Goal: Find specific page/section

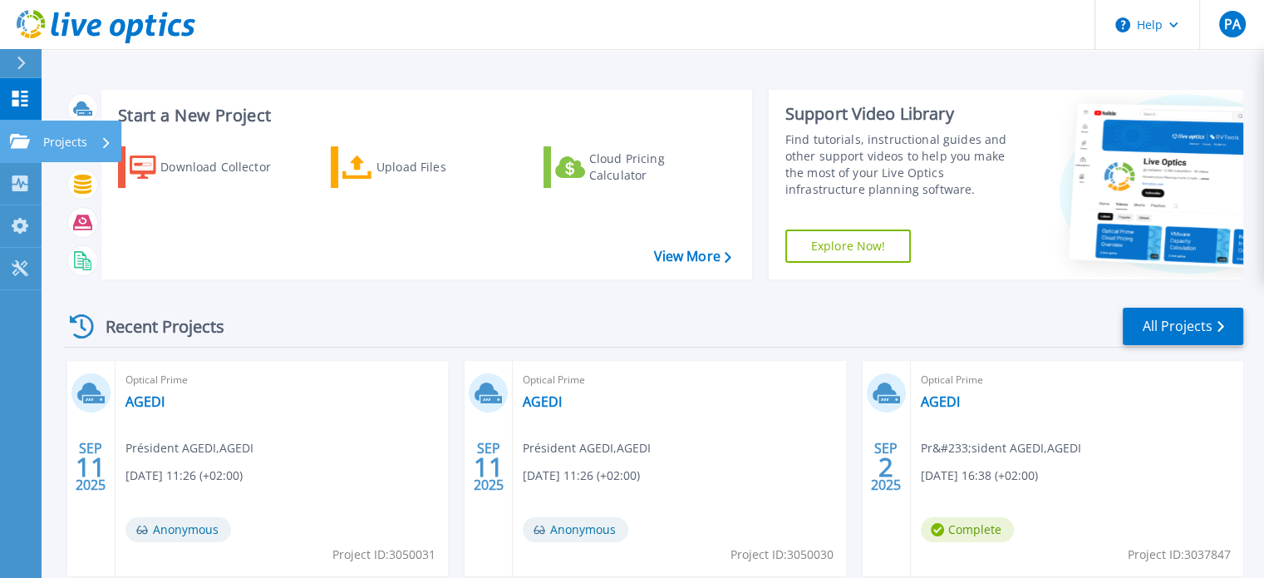
click at [22, 130] on link "Projects Projects" at bounding box center [21, 142] width 42 height 42
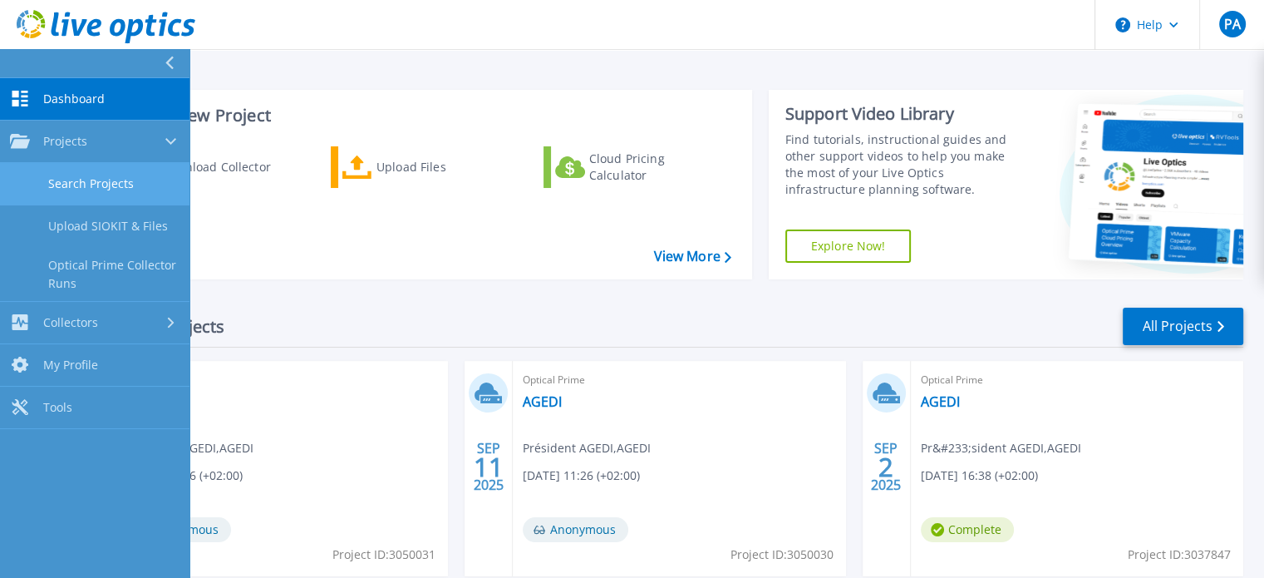
click at [134, 184] on link "Search Projects" at bounding box center [94, 184] width 189 height 42
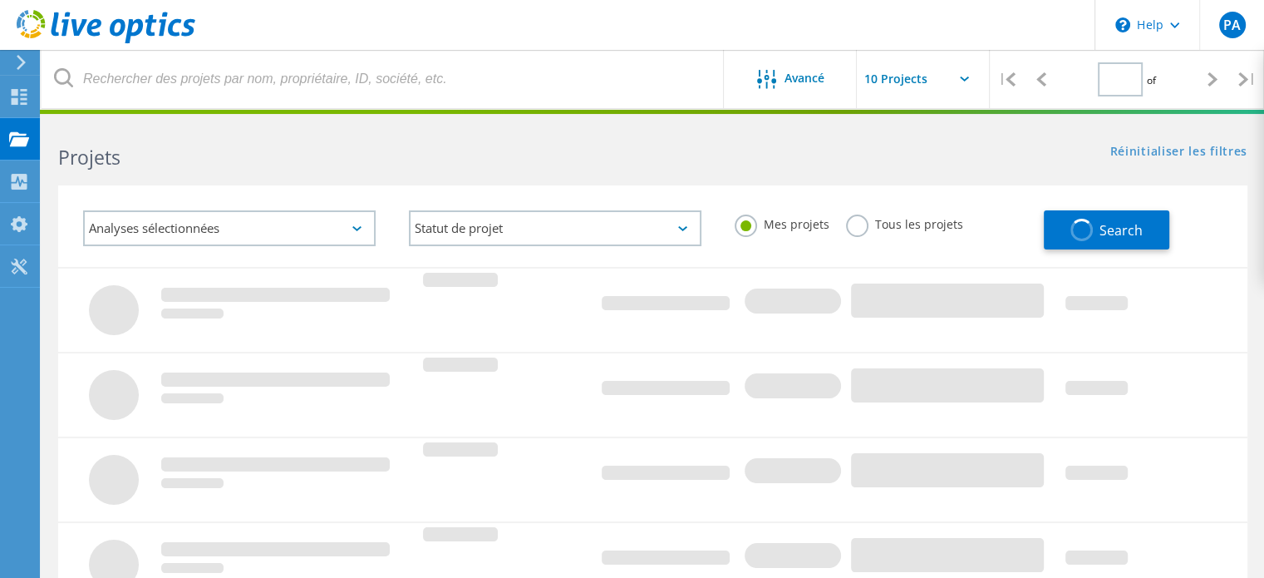
type input "1"
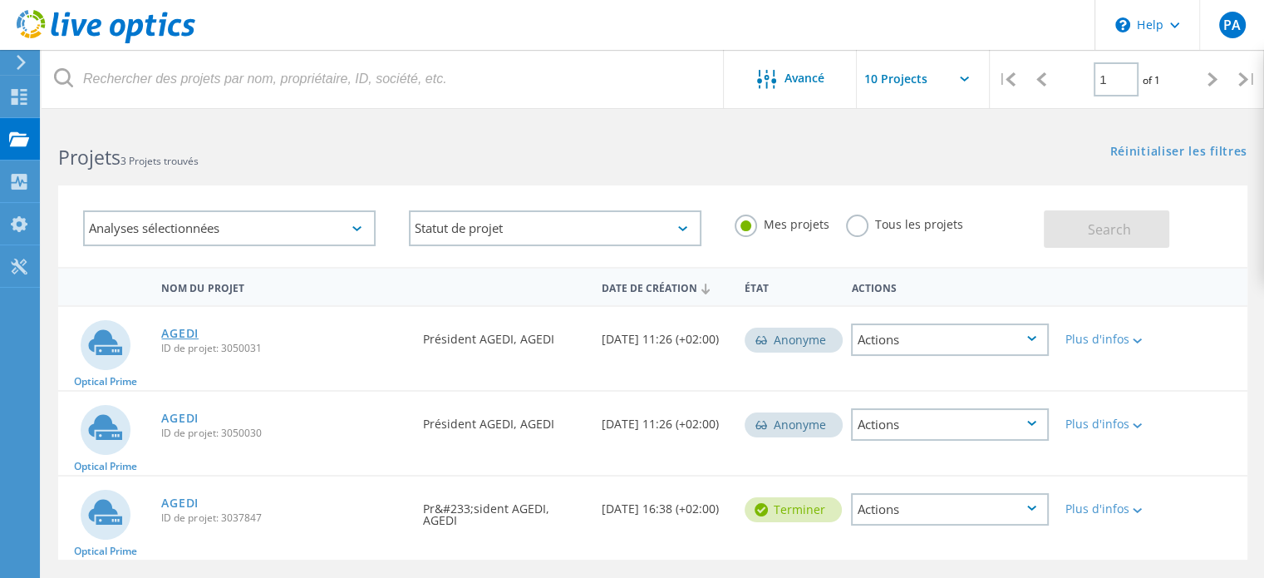
click at [183, 328] on link "AGEDI" at bounding box center [179, 333] width 37 height 12
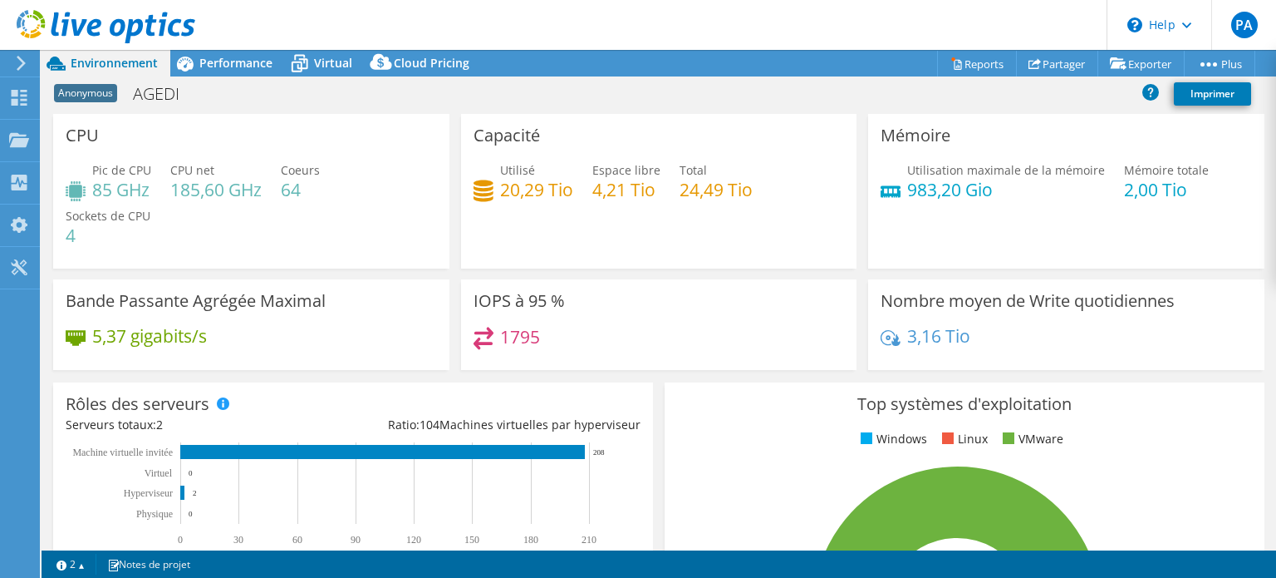
select select "USD"
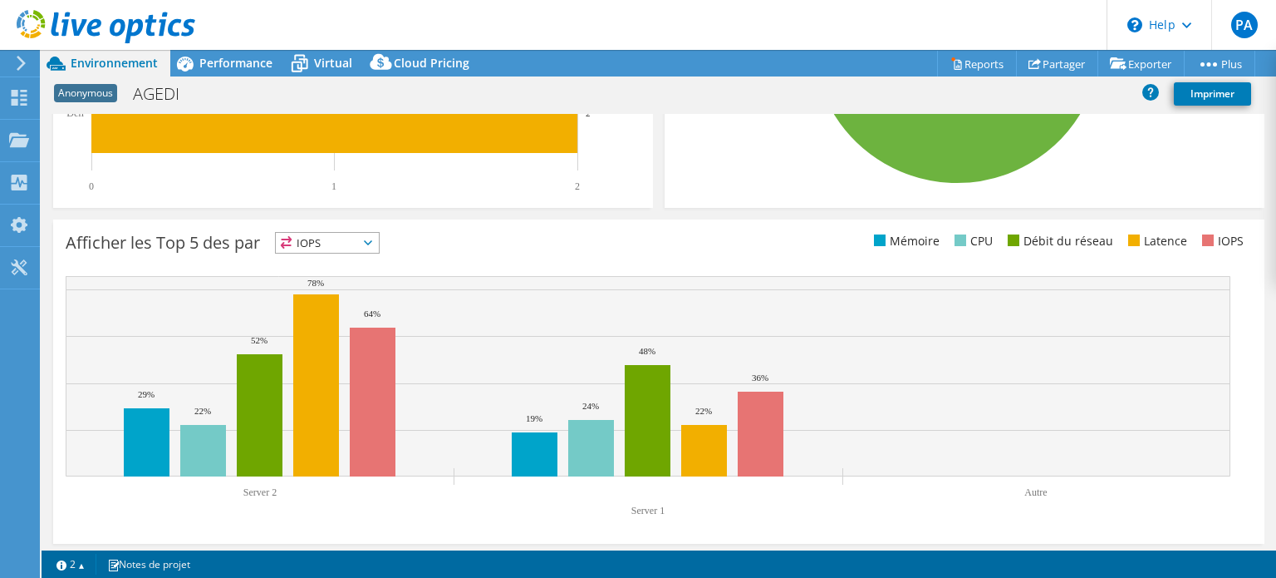
scroll to position [576, 0]
